Goal: Information Seeking & Learning: Learn about a topic

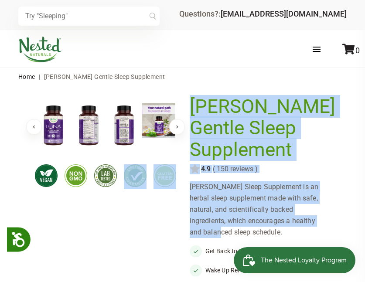
drag, startPoint x: 149, startPoint y: 231, endPoint x: 206, endPoint y: 229, distance: 57.1
click at [206, 229] on div "× Previous" at bounding box center [182, 281] width 293 height 378
drag, startPoint x: 206, startPoint y: 229, endPoint x: 240, endPoint y: 239, distance: 35.4
click at [209, 229] on div "[PERSON_NAME] Sleep Supplement is an herbal sleep supplement made with safe, na…" at bounding box center [259, 209] width 140 height 57
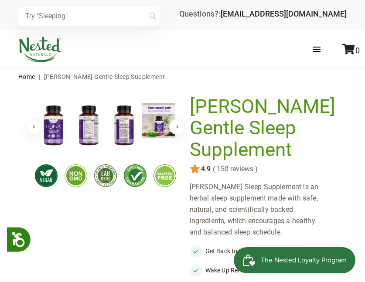
drag, startPoint x: 480, startPoint y: 487, endPoint x: 343, endPoint y: 253, distance: 271.5
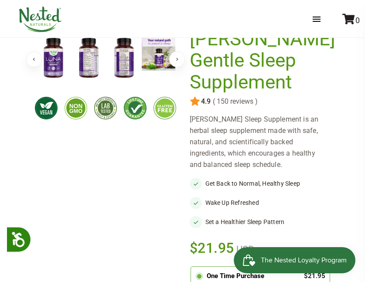
drag, startPoint x: 359, startPoint y: 279, endPoint x: 368, endPoint y: 278, distance: 9.2
click at [364, 214] on html "Popup heading Close Accessibility Press enter for Accessibility for blind peopl…" at bounding box center [182, 73] width 365 height 282
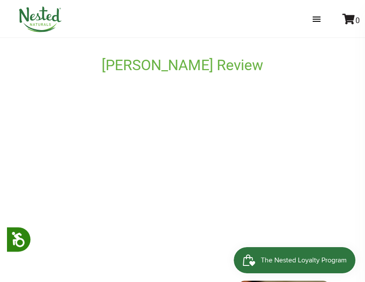
scroll to position [584, 0]
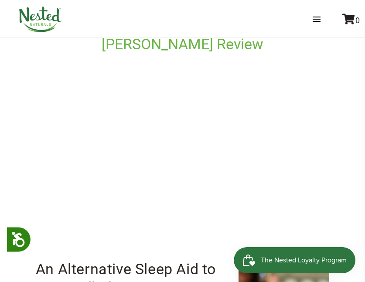
drag, startPoint x: 370, startPoint y: 276, endPoint x: 369, endPoint y: 229, distance: 47.0
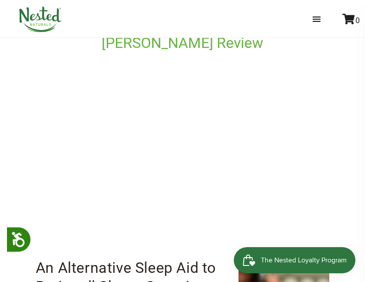
drag, startPoint x: 359, startPoint y: 129, endPoint x: 363, endPoint y: 97, distance: 32.4
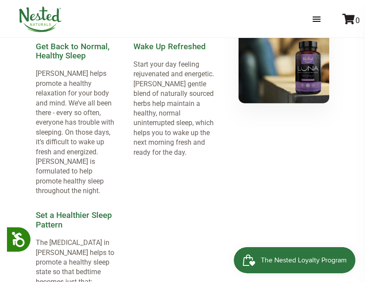
scroll to position [909, 0]
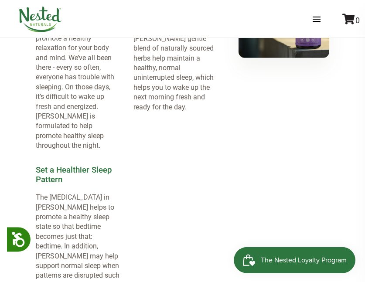
drag, startPoint x: 360, startPoint y: 110, endPoint x: 361, endPoint y: 74, distance: 36.6
drag, startPoint x: 361, startPoint y: 74, endPoint x: 361, endPoint y: 33, distance: 40.5
drag, startPoint x: 361, startPoint y: 33, endPoint x: 352, endPoint y: -1, distance: 35.7
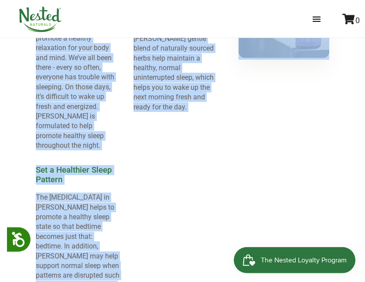
scroll to position [908, 0]
